Goal: Information Seeking & Learning: Learn about a topic

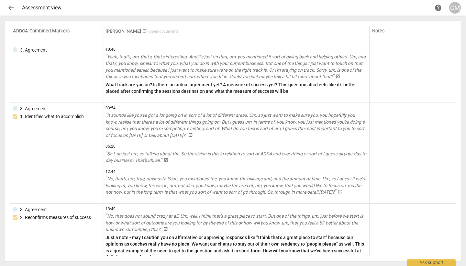
click at [113, 31] on link "[PERSON_NAME] launch ( open document )" at bounding box center [142, 31] width 73 height 6
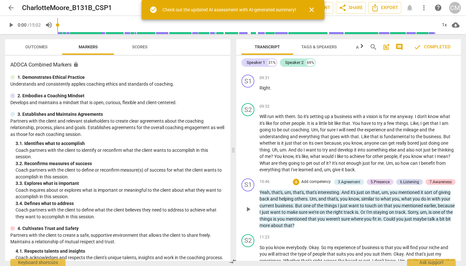
scroll to position [1160, 0]
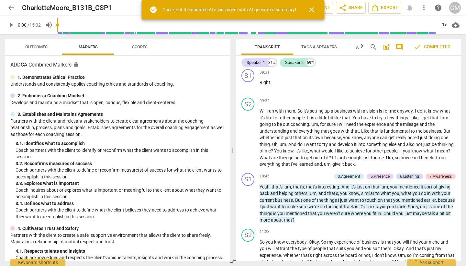
click at [142, 46] on span "Scores" at bounding box center [140, 46] width 16 height 5
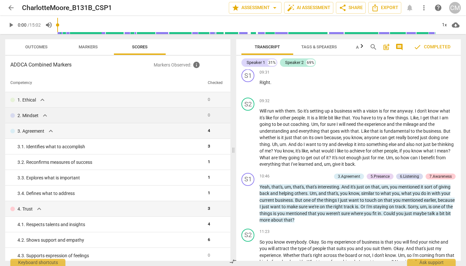
click at [153, 113] on div "2. Mindset expand_more" at bounding box center [106, 115] width 192 height 8
click at [83, 49] on span "Markers" at bounding box center [88, 46] width 19 height 5
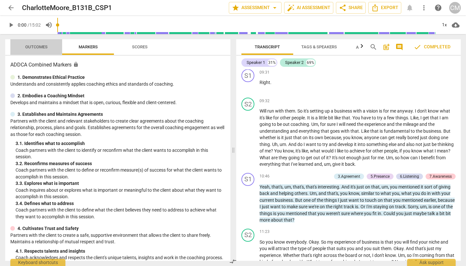
click at [38, 49] on span "Outcomes" at bounding box center [36, 46] width 22 height 5
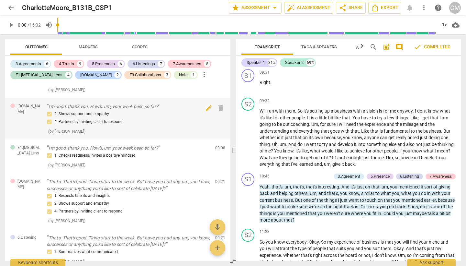
scroll to position [27, 0]
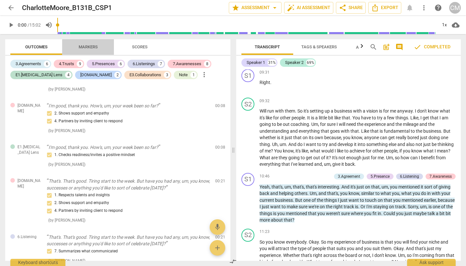
click at [92, 45] on span "Markers" at bounding box center [88, 46] width 19 height 5
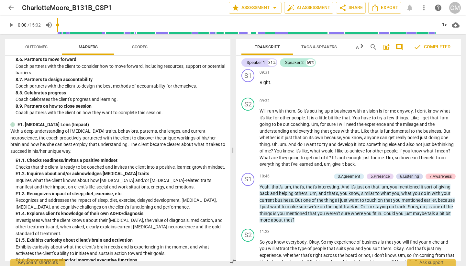
scroll to position [860, 0]
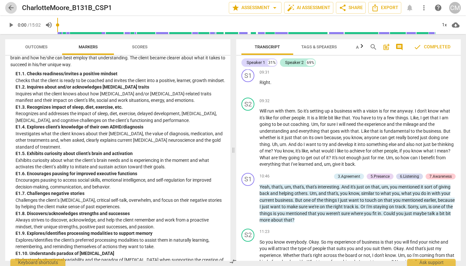
click at [10, 10] on span "arrow_back" at bounding box center [11, 8] width 8 height 8
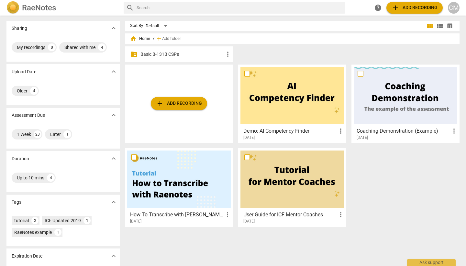
click at [190, 53] on p "Basic B-131B CSPs" at bounding box center [183, 54] width 84 height 7
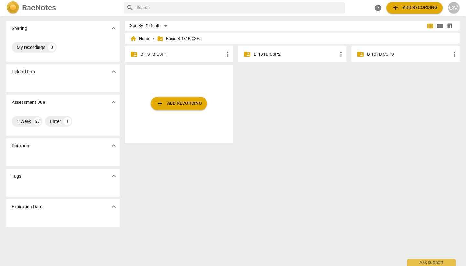
click at [188, 55] on p "B-131B CSP1" at bounding box center [183, 54] width 84 height 7
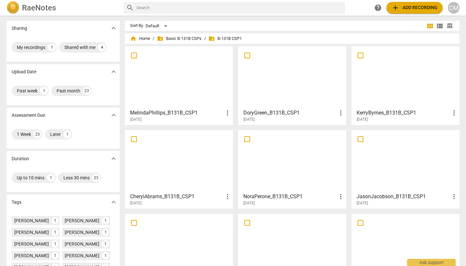
click at [269, 111] on h3 "DoryGreen_B131B_CSP1" at bounding box center [290, 113] width 94 height 8
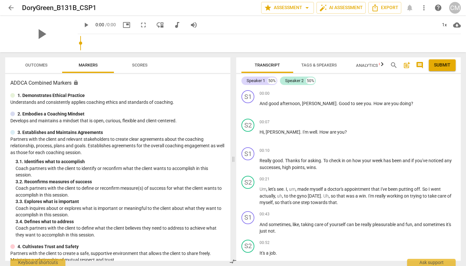
click at [137, 63] on span "Scores" at bounding box center [140, 64] width 16 height 5
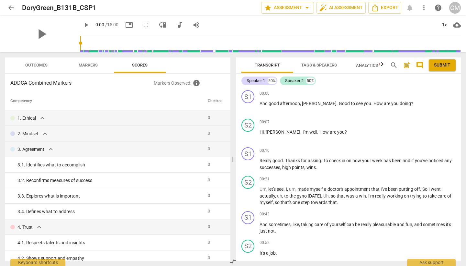
click at [47, 65] on span "Outcomes" at bounding box center [36, 64] width 22 height 5
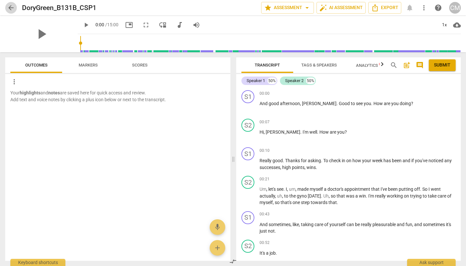
click at [14, 7] on span "arrow_back" at bounding box center [11, 8] width 8 height 8
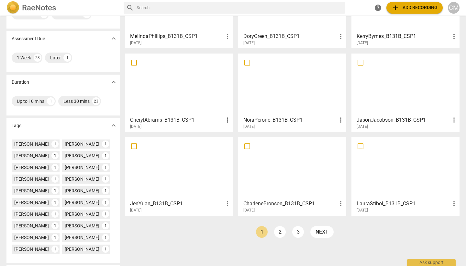
scroll to position [77, 0]
click at [284, 99] on div at bounding box center [293, 83] width 104 height 57
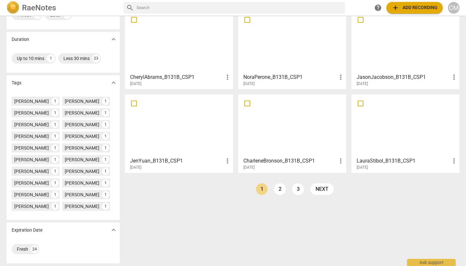
scroll to position [119, 0]
